Goal: Information Seeking & Learning: Learn about a topic

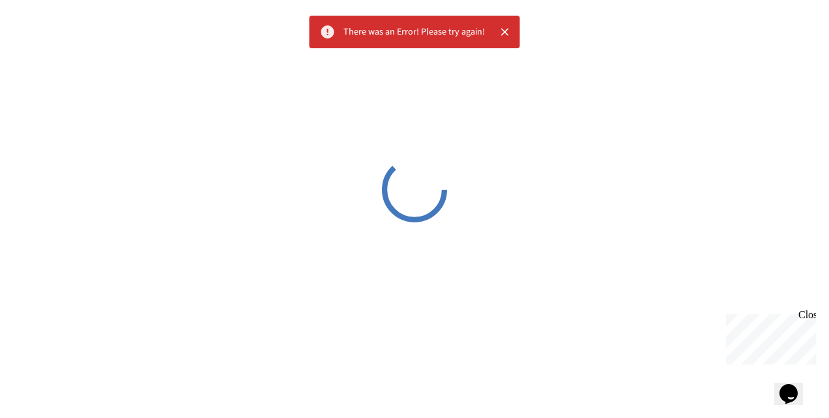
click at [505, 31] on icon "Close" at bounding box center [505, 31] width 13 height 13
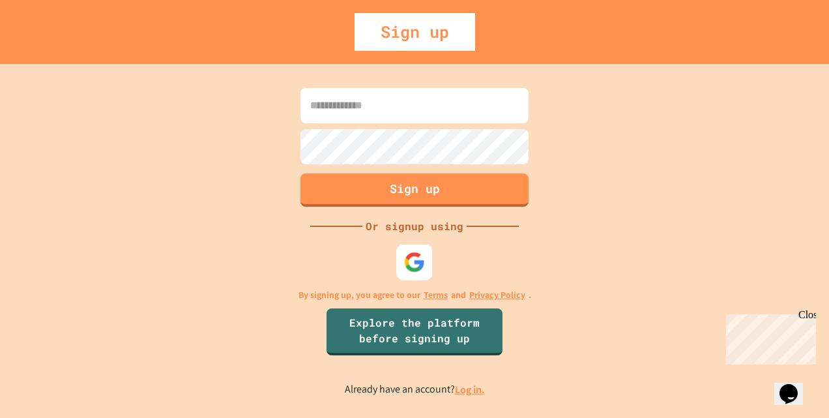
click at [416, 258] on img at bounding box center [415, 262] width 22 height 22
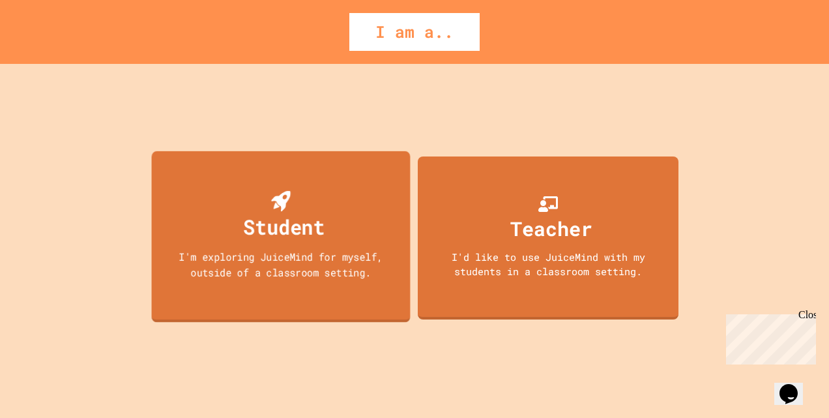
click at [326, 275] on div "I'm exploring JuiceMind for myself, outside of a classroom setting." at bounding box center [280, 263] width 233 height 31
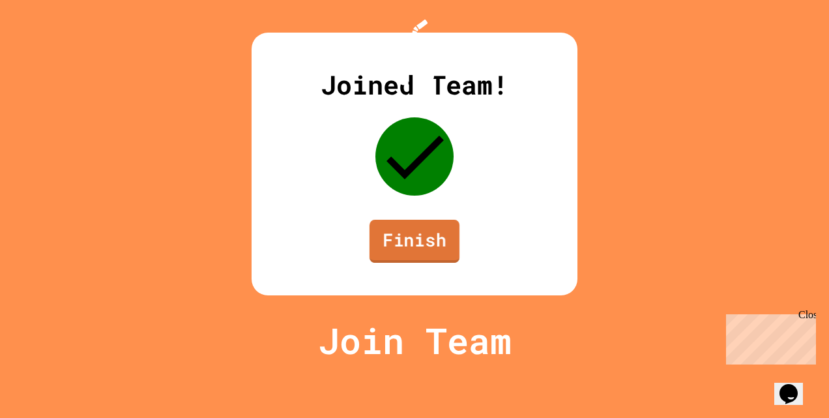
click at [404, 263] on link "Finish" at bounding box center [415, 241] width 90 height 43
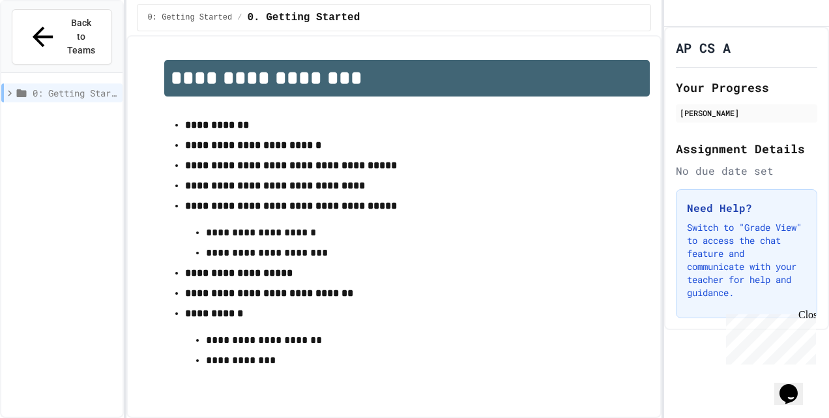
scroll to position [7, 0]
click at [9, 87] on icon at bounding box center [10, 93] width 12 height 12
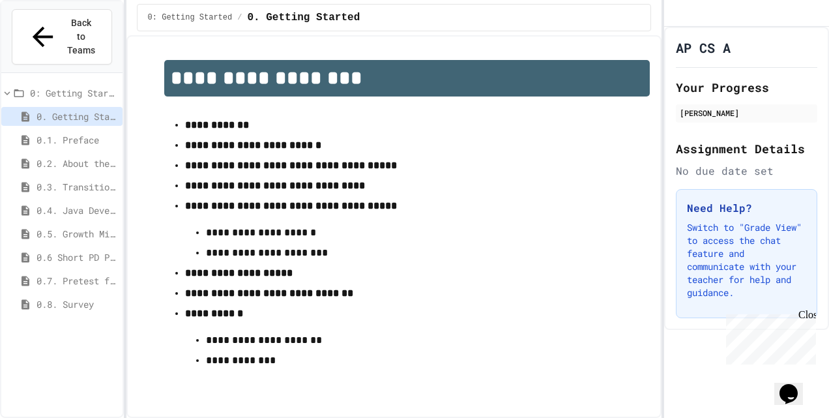
click at [90, 133] on span "0.1. Preface" at bounding box center [77, 140] width 81 height 14
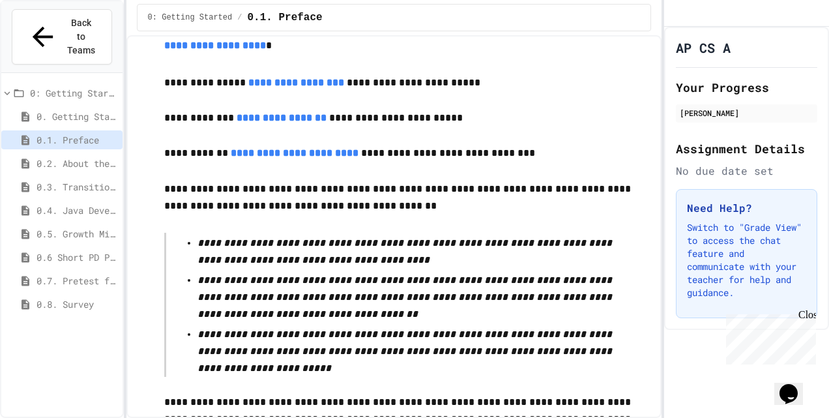
scroll to position [2559, 0]
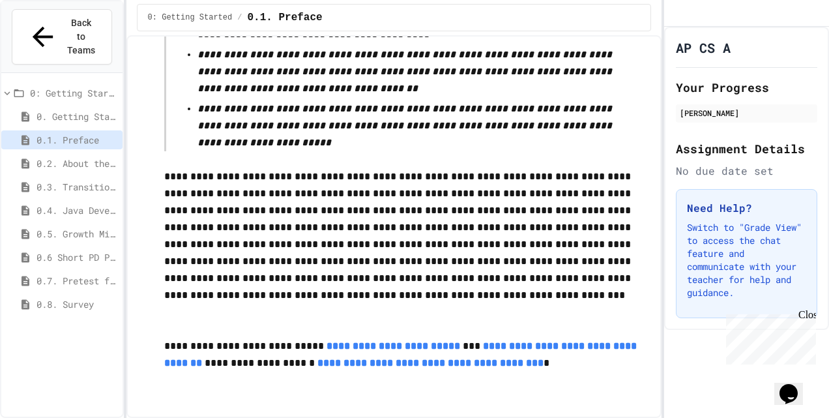
click at [69, 156] on span "0.2. About the AP CSA Exam" at bounding box center [77, 163] width 81 height 14
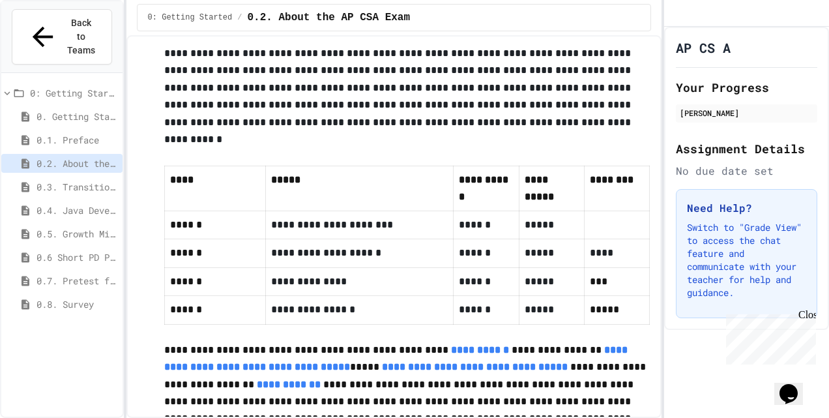
scroll to position [905, 0]
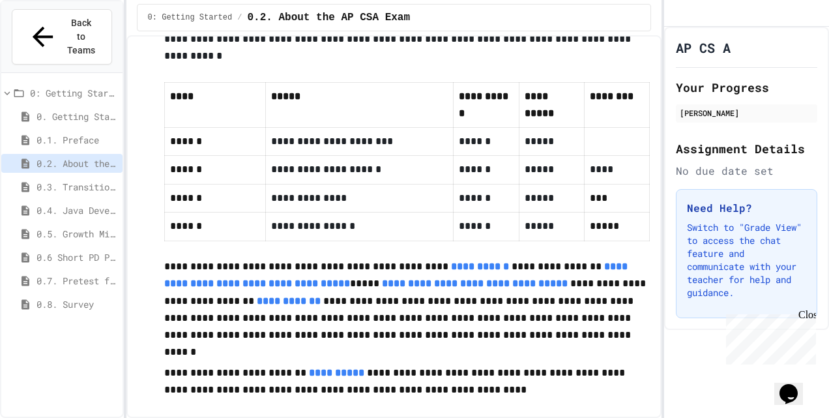
click at [54, 177] on div "0.3. Transitioning from AP CSP to AP CSA" at bounding box center [61, 186] width 121 height 19
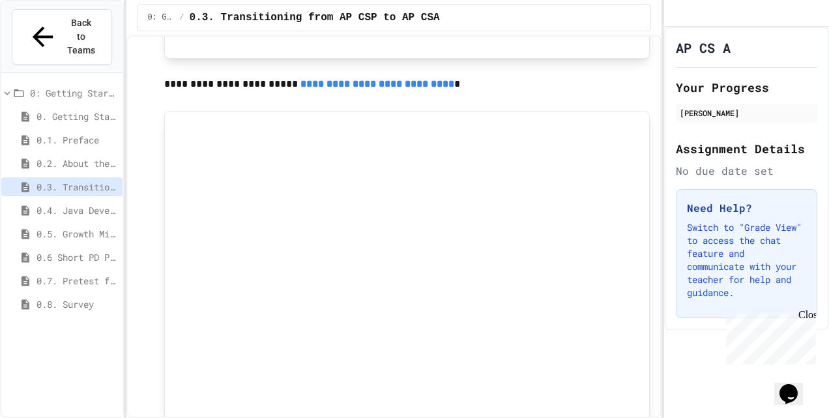
scroll to position [1066, 0]
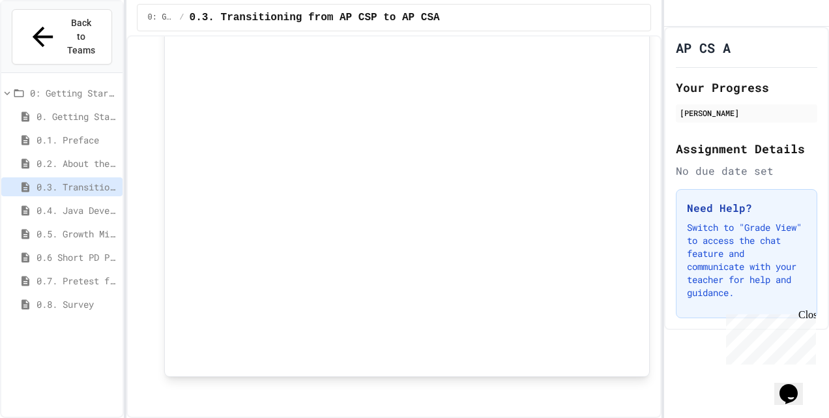
click at [68, 203] on span "0.4. Java Development Environments" at bounding box center [77, 210] width 81 height 14
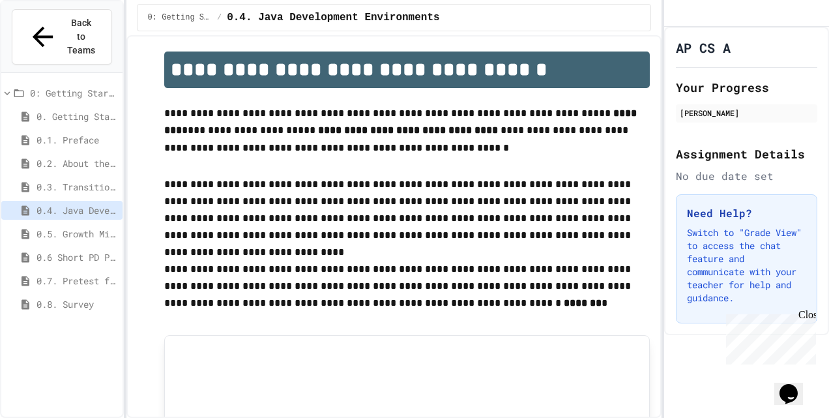
scroll to position [9, 0]
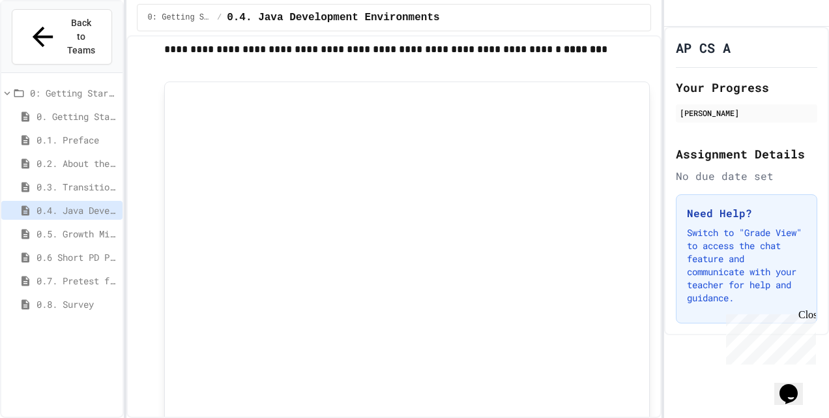
click at [322, 207] on div at bounding box center [407, 355] width 464 height 525
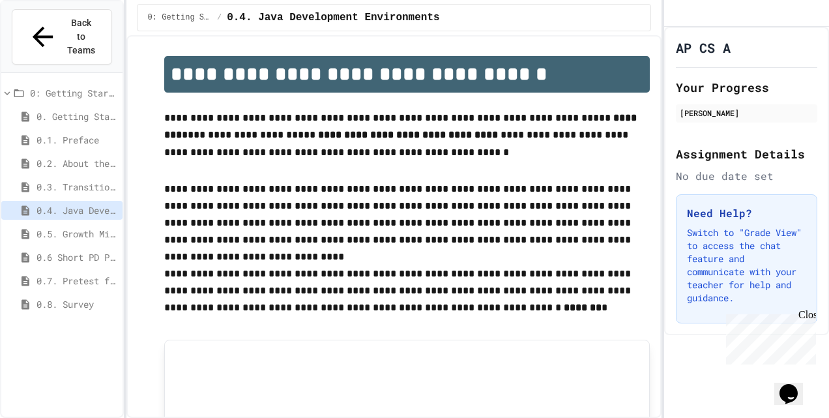
scroll to position [4, 0]
